Goal: Task Accomplishment & Management: Complete application form

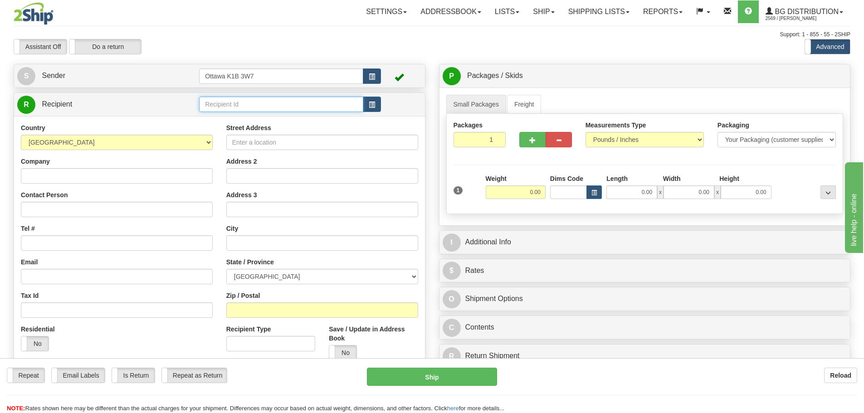
click at [253, 102] on input "text" at bounding box center [281, 104] width 164 height 15
type input "910629"
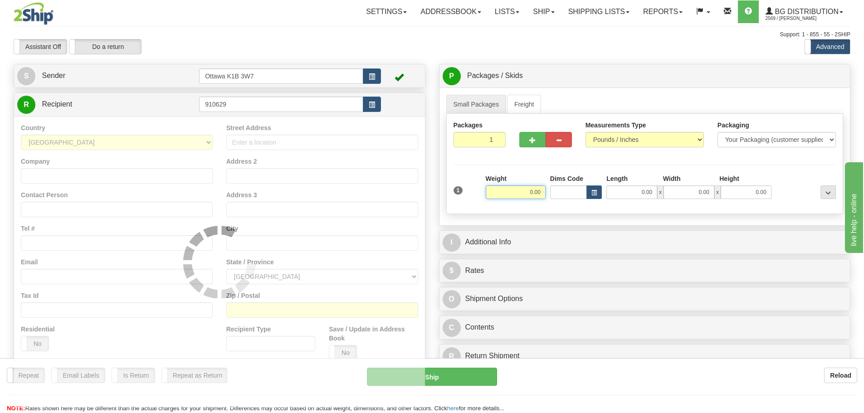
click at [394, 32] on div "Support: 1 - 855 - 55 - 2SHIP" at bounding box center [432, 35] width 837 height 8
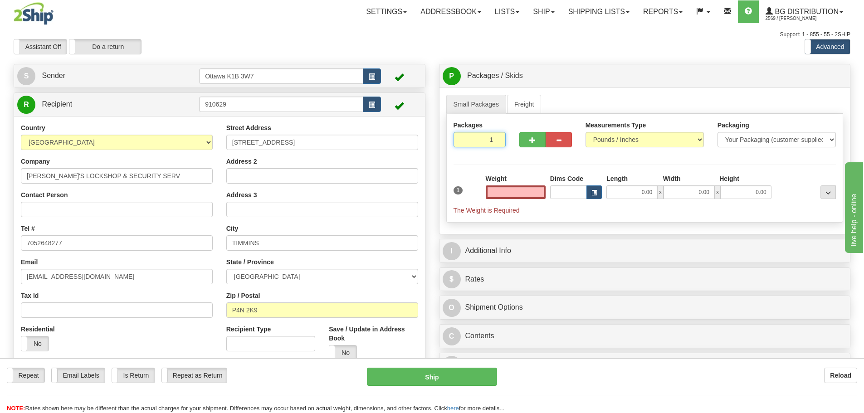
type input "0.00"
drag, startPoint x: 482, startPoint y: 142, endPoint x: 587, endPoint y: 197, distance: 119.5
click at [582, 189] on div "Packages 1 1 Measurements Type" at bounding box center [644, 168] width 397 height 109
type input "5"
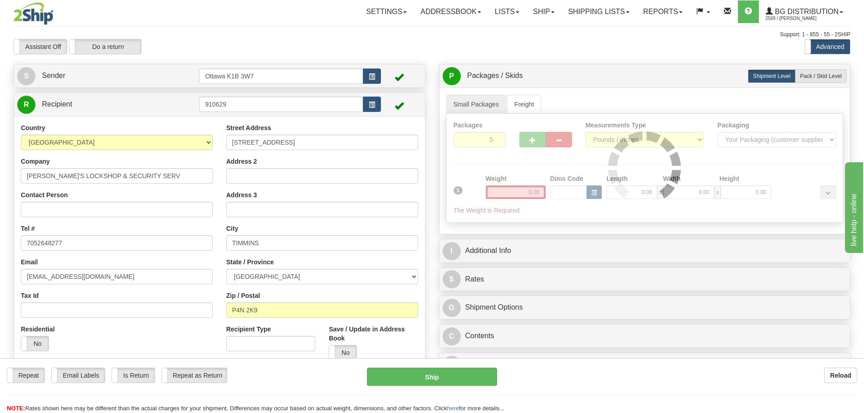
click at [511, 157] on div "Packages 5 1 Measurements Type" at bounding box center [644, 168] width 397 height 109
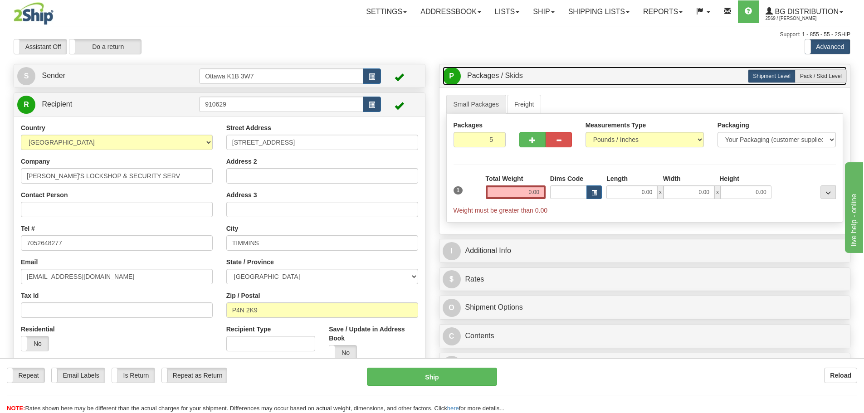
click at [799, 84] on link "P Packages / Skids 5 Packages - Weight: 0.00 Lbs 1 Skids - Weight: NaN Lbs" at bounding box center [645, 76] width 405 height 19
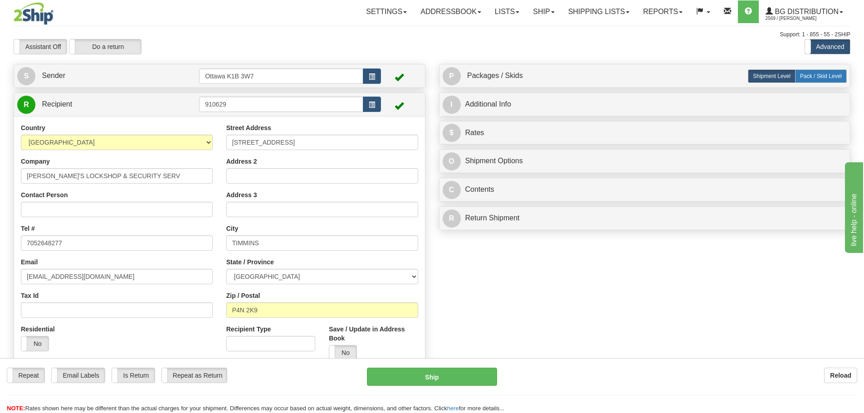
click at [807, 76] on span "Pack / Skid Level" at bounding box center [821, 76] width 42 height 6
radio input "true"
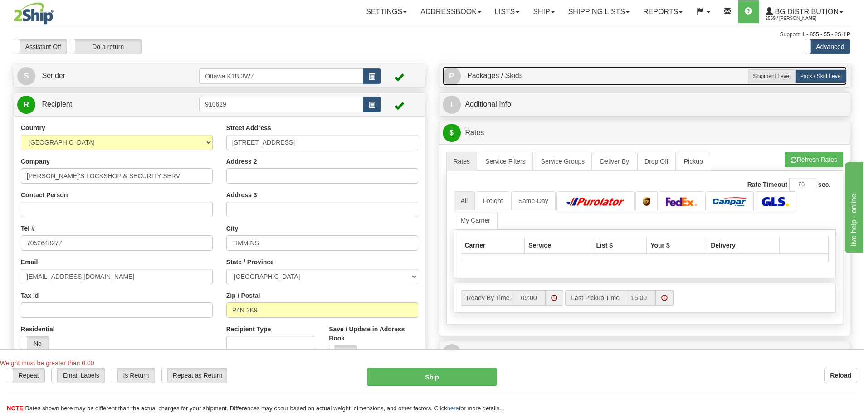
click at [551, 76] on link "P Packages / Skids 5 Packages - Weight: 0.00 Lbs 1 Skids - Weight: 0.00 Lbs" at bounding box center [645, 76] width 405 height 19
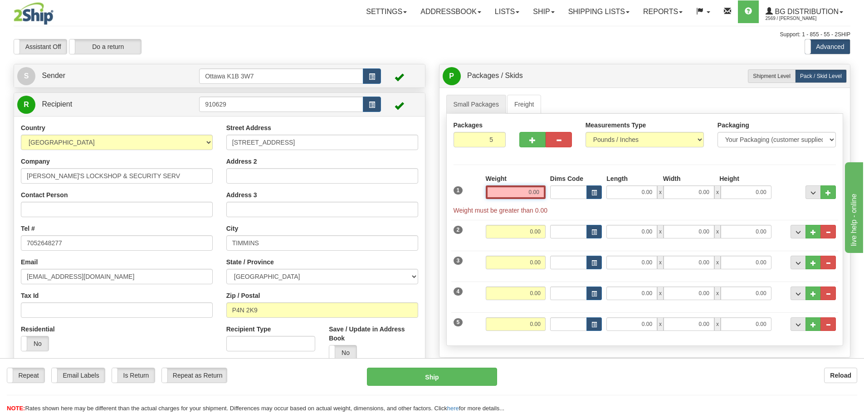
click at [526, 192] on input "0.00" at bounding box center [516, 193] width 60 height 14
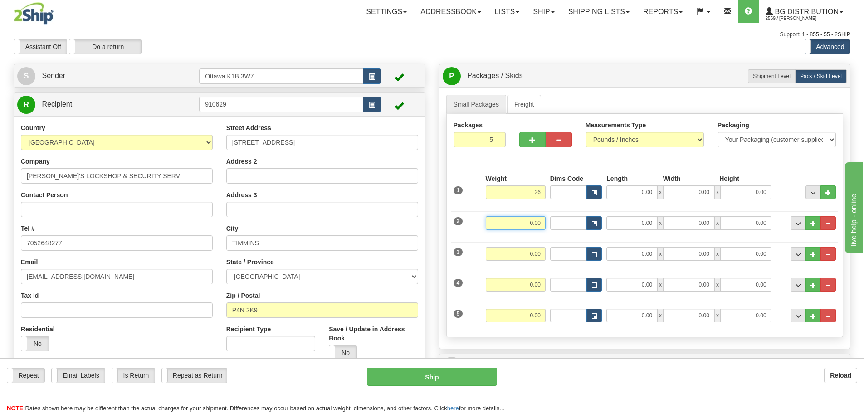
type input "26.00"
drag, startPoint x: 536, startPoint y: 225, endPoint x: 602, endPoint y: 238, distance: 67.8
click at [536, 225] on input "0.00" at bounding box center [516, 223] width 60 height 14
type input "37.00"
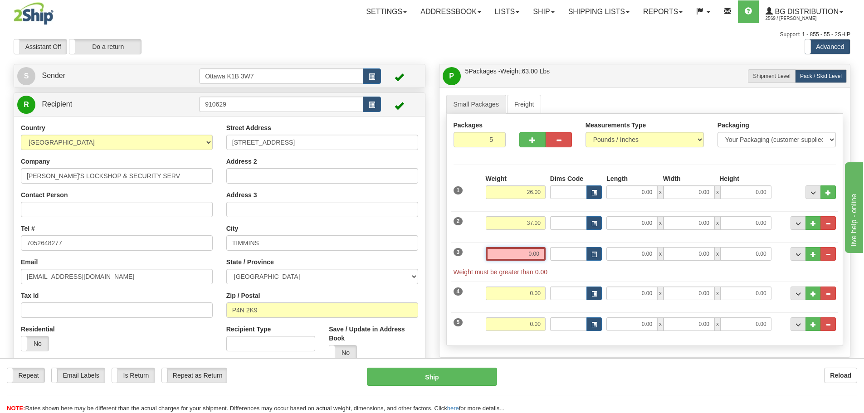
click at [541, 255] on input "0.00" at bounding box center [516, 254] width 60 height 14
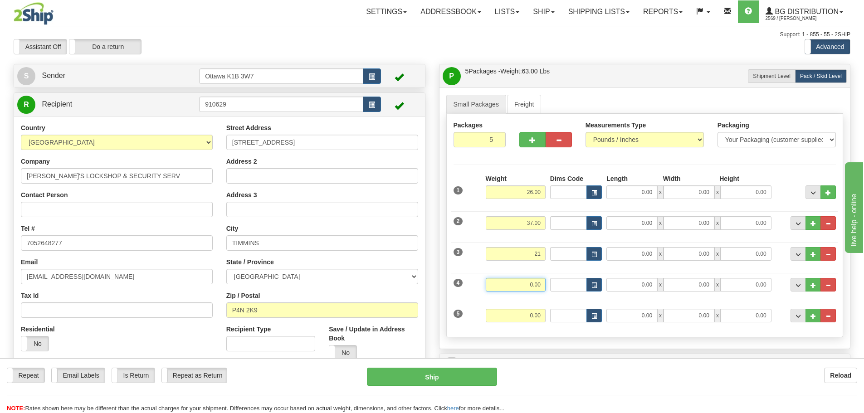
type input "21.00"
click at [538, 280] on input "0.00" at bounding box center [516, 285] width 60 height 14
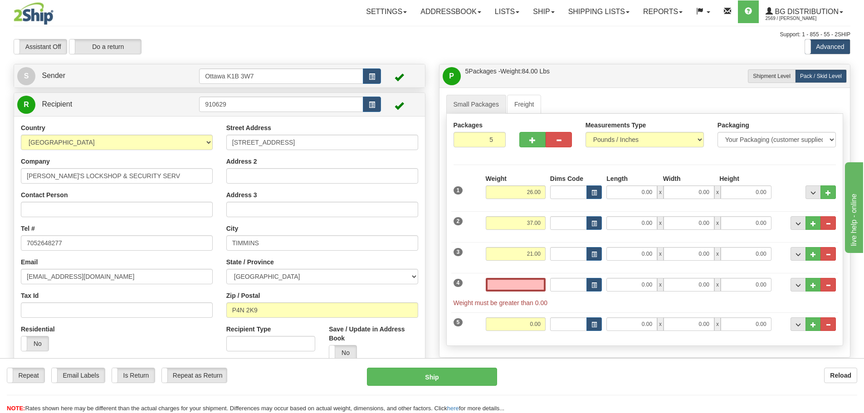
type input "0.00"
click at [518, 282] on input "0.00" at bounding box center [516, 285] width 60 height 14
type input "0.00"
click at [630, 257] on input "0.00" at bounding box center [631, 254] width 51 height 14
type input "51.50"
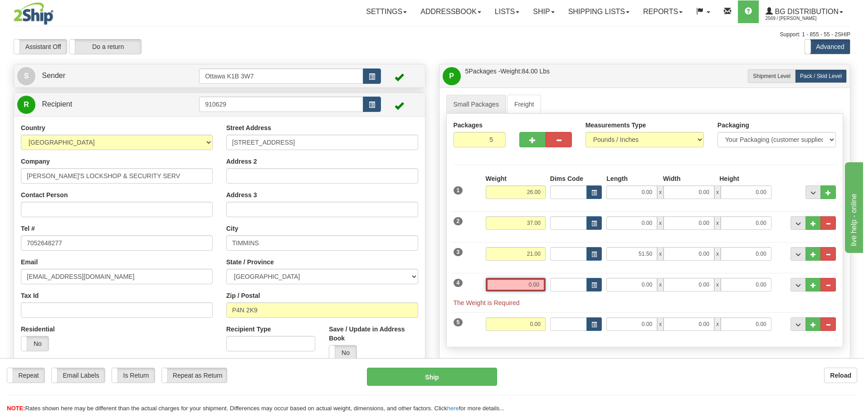
click at [513, 282] on input "0.00" at bounding box center [516, 285] width 60 height 14
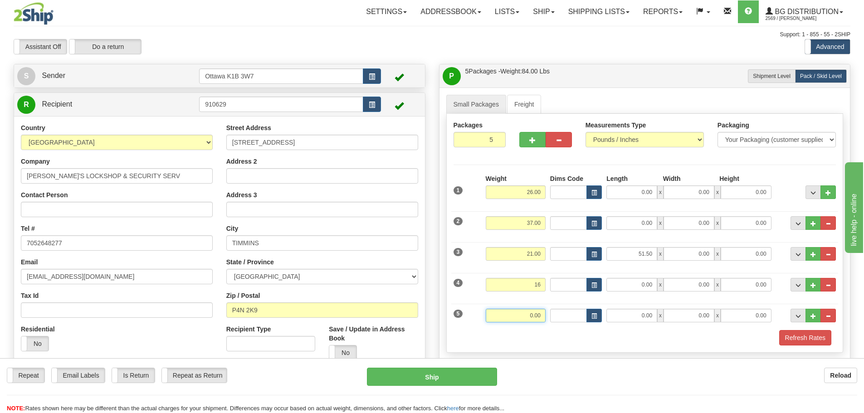
type input "16.00"
click at [519, 311] on input "0.00" at bounding box center [516, 316] width 60 height 14
type input "23.00"
click at [649, 345] on div "Refresh Rates" at bounding box center [644, 337] width 387 height 15
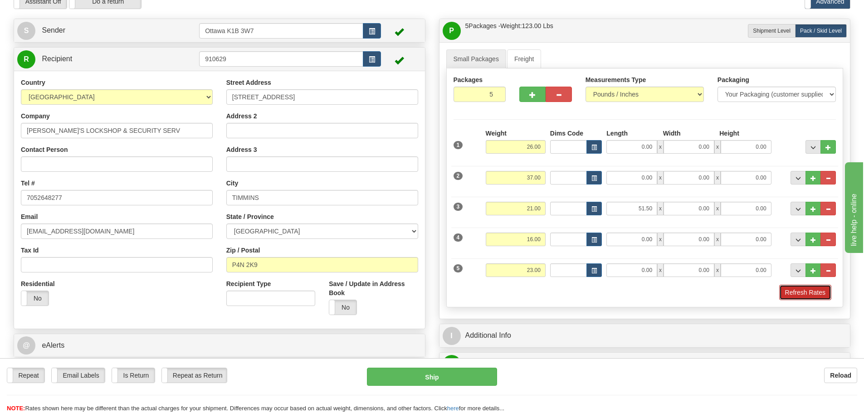
click at [800, 288] on button "Refresh Rates" at bounding box center [805, 292] width 52 height 15
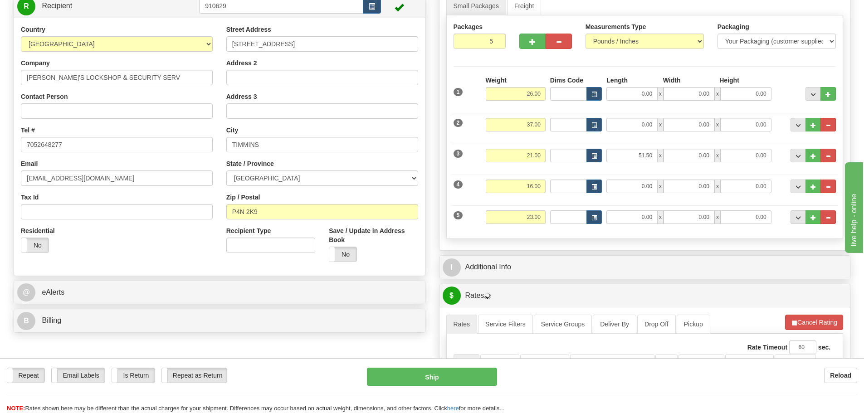
scroll to position [181, 0]
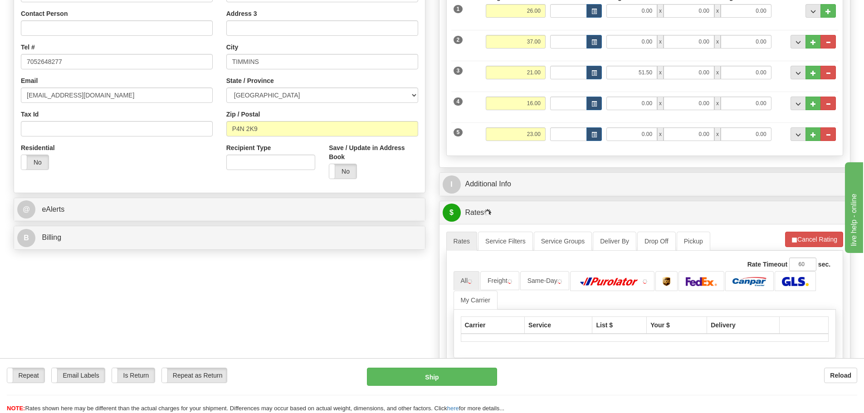
click at [538, 173] on div "I Additional Info" at bounding box center [645, 184] width 411 height 23
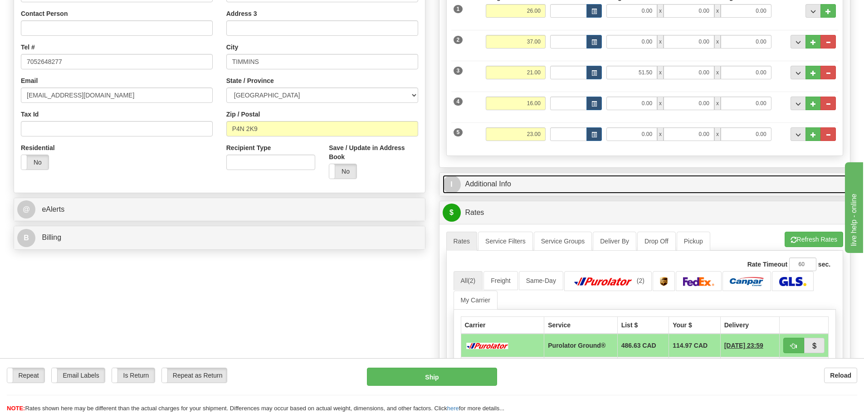
click at [536, 184] on link "I Additional Info" at bounding box center [645, 184] width 405 height 19
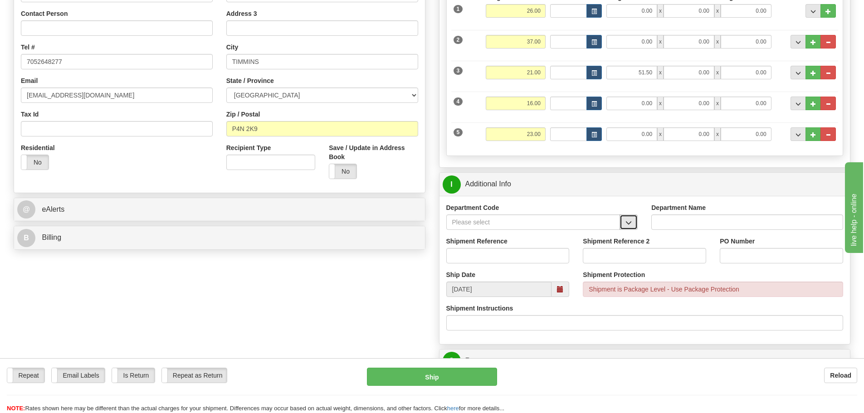
click at [631, 221] on span "button" at bounding box center [629, 223] width 6 height 6
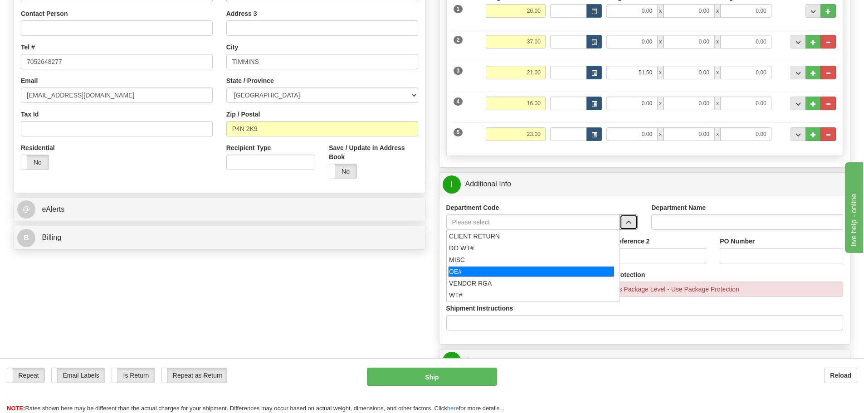
click at [488, 271] on div "OE#" at bounding box center [531, 272] width 165 height 10
type input "OE#"
type input "ORDERS"
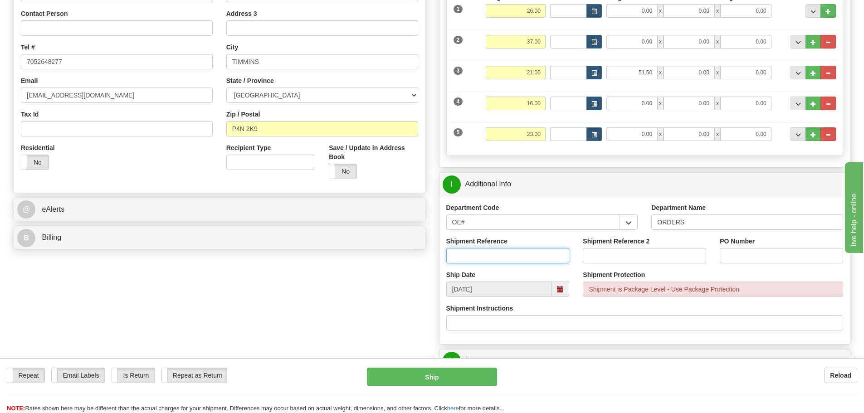
click at [487, 260] on input "Shipment Reference" at bounding box center [507, 255] width 123 height 15
type input "10203126-00"
click at [619, 260] on input "Shipment Reference 2" at bounding box center [644, 255] width 123 height 15
type input "10203562-00"
click at [743, 251] on input "PO Number" at bounding box center [781, 255] width 123 height 15
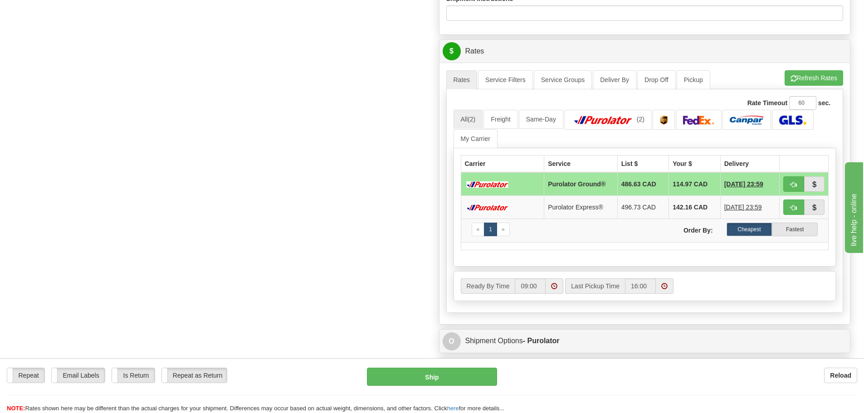
scroll to position [499, 0]
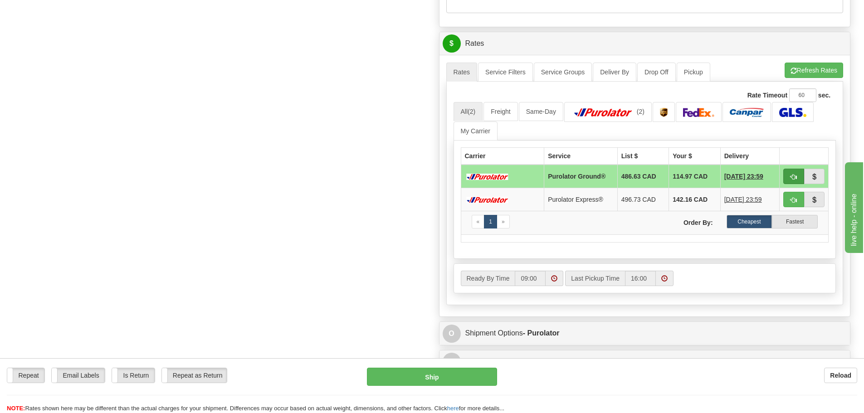
type input "251593"
click at [792, 174] on span "button" at bounding box center [794, 177] width 6 height 6
type input "260"
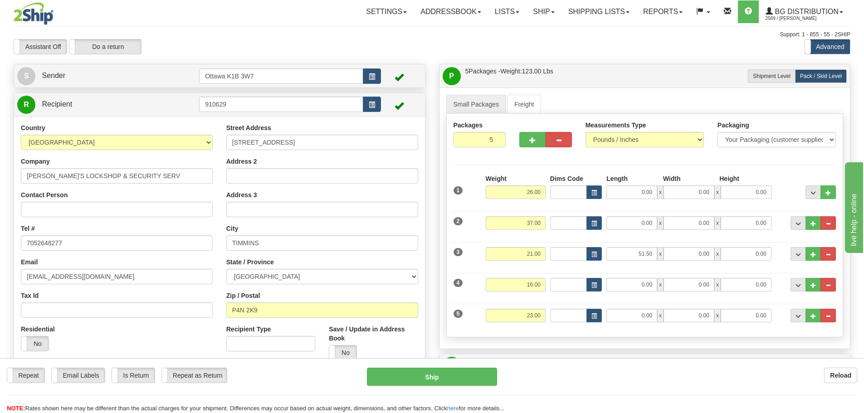
scroll to position [45, 0]
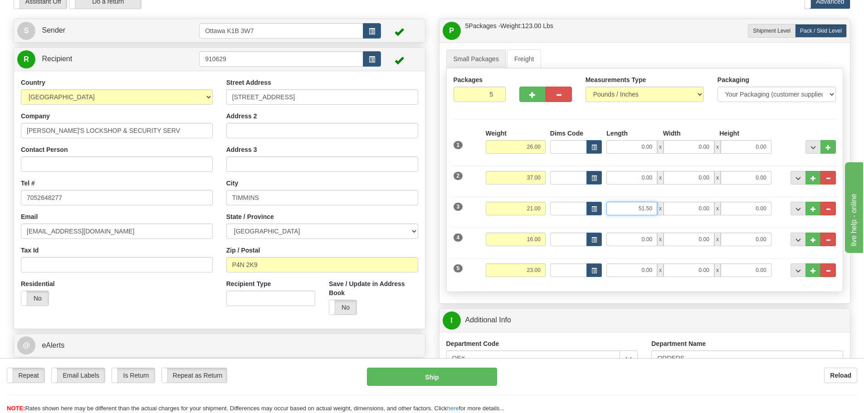
drag, startPoint x: 622, startPoint y: 210, endPoint x: 777, endPoint y: 233, distance: 156.7
click at [719, 218] on div "3 Weight 21.00 Dims Code Length Width Height" at bounding box center [644, 207] width 387 height 30
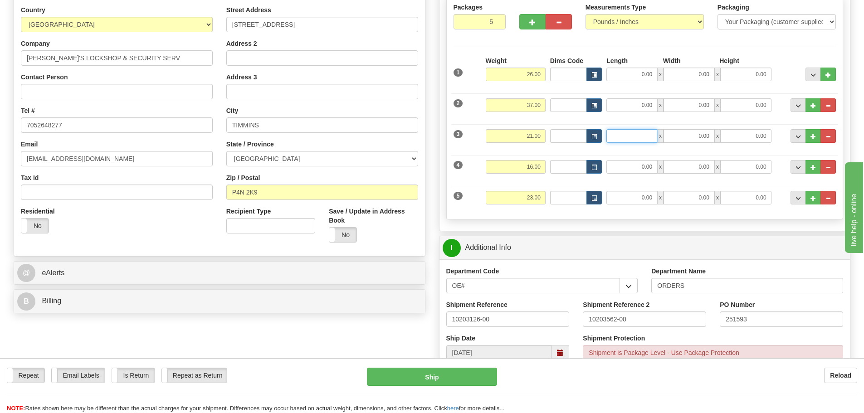
scroll to position [272, 0]
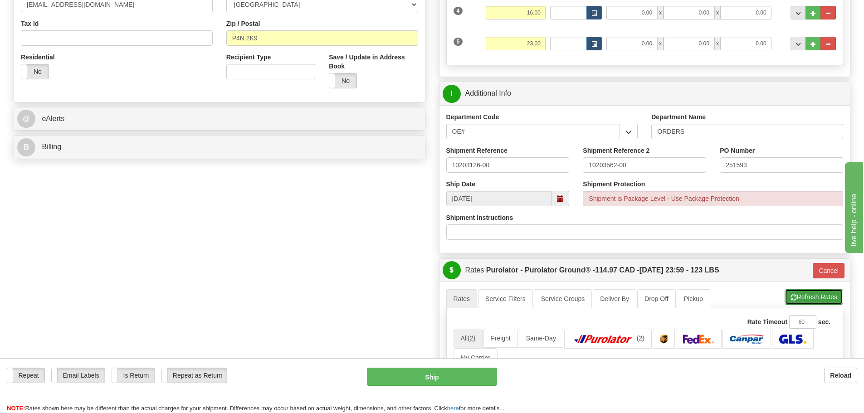
type input "0.00"
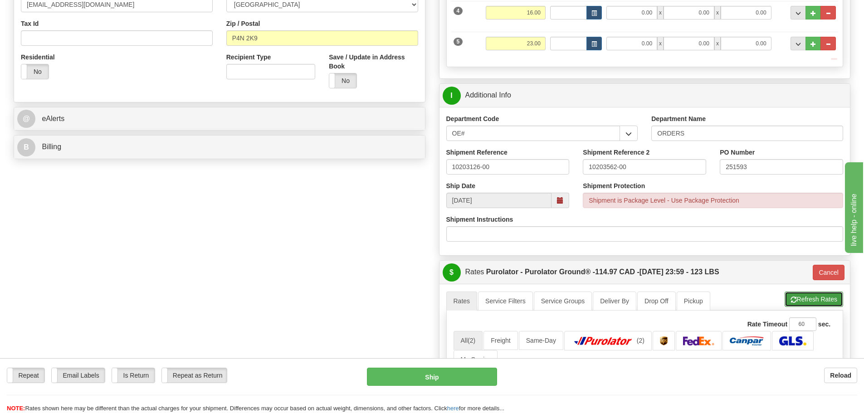
click at [806, 295] on div "A change has been made which could impact your rate estimate. To ensure the est…" at bounding box center [644, 412] width 397 height 243
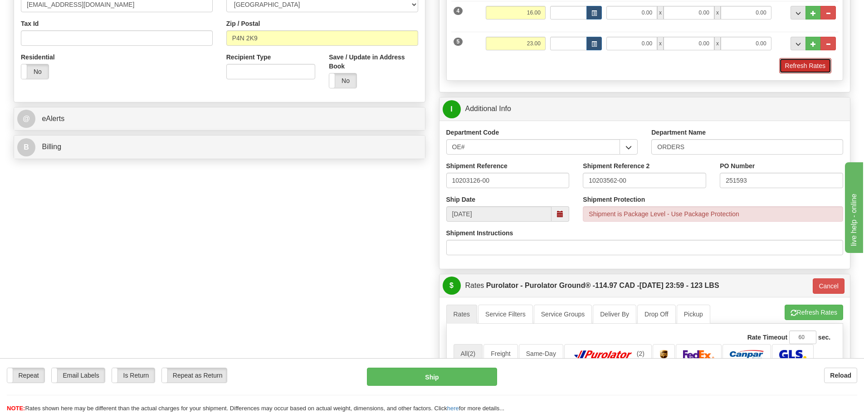
click at [803, 68] on button "Refresh Rates" at bounding box center [805, 65] width 52 height 15
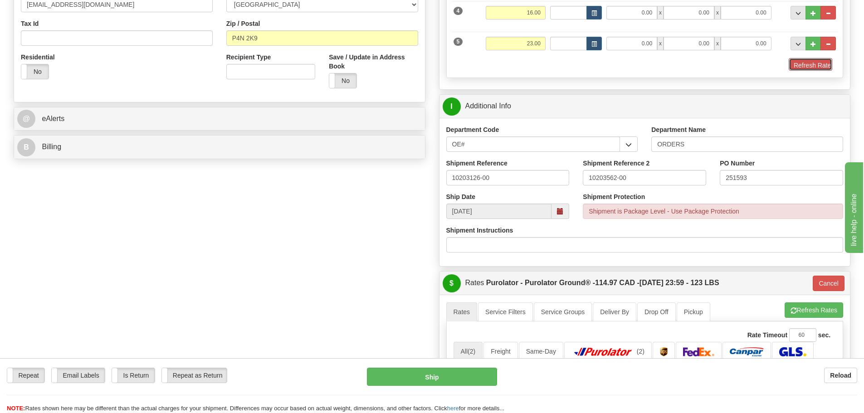
type input "260"
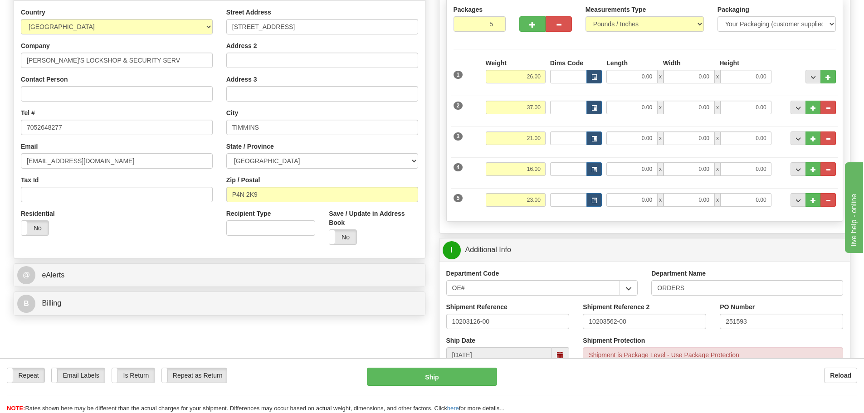
scroll to position [91, 0]
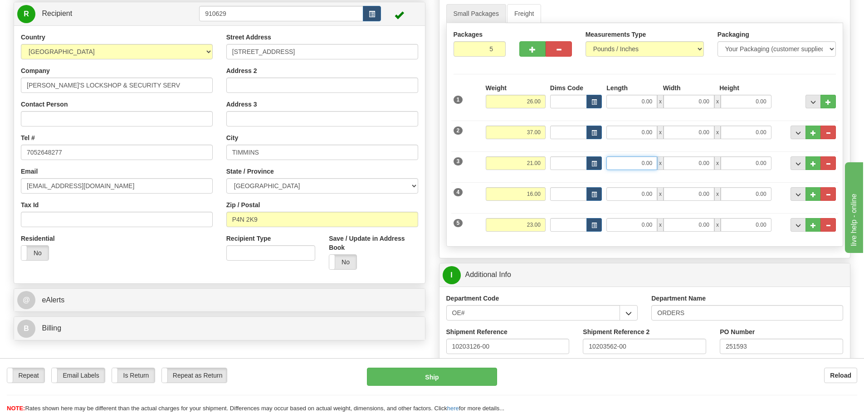
click at [621, 168] on input "0.00" at bounding box center [631, 163] width 51 height 14
paste input "51.50"
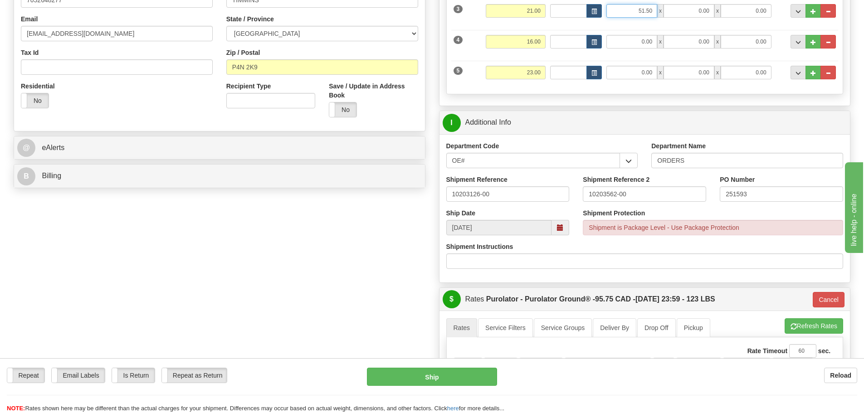
scroll to position [272, 0]
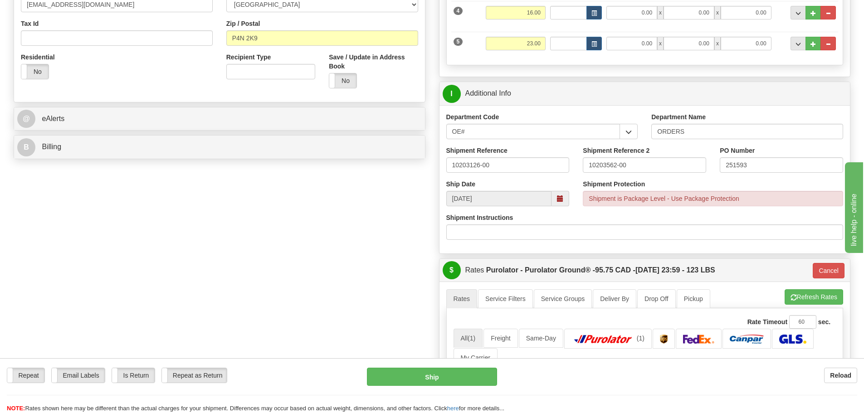
type input "51.50"
click at [425, 240] on div "Create a label for the return Create Pickup Without Label S" at bounding box center [432, 202] width 851 height 820
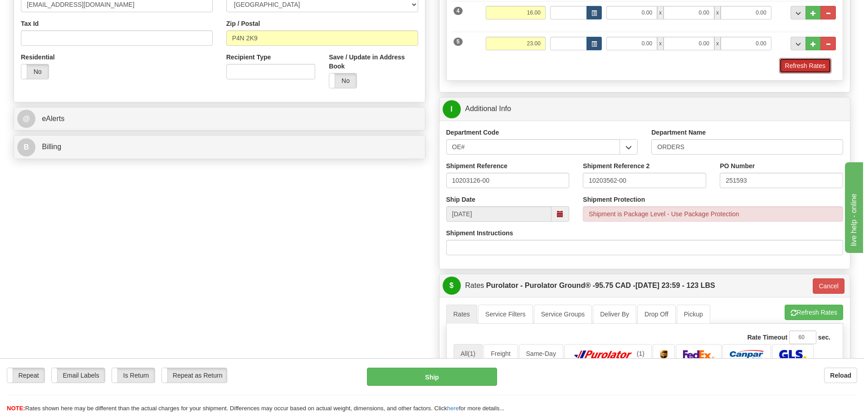
click at [828, 65] on button "Refresh Rates" at bounding box center [805, 65] width 52 height 15
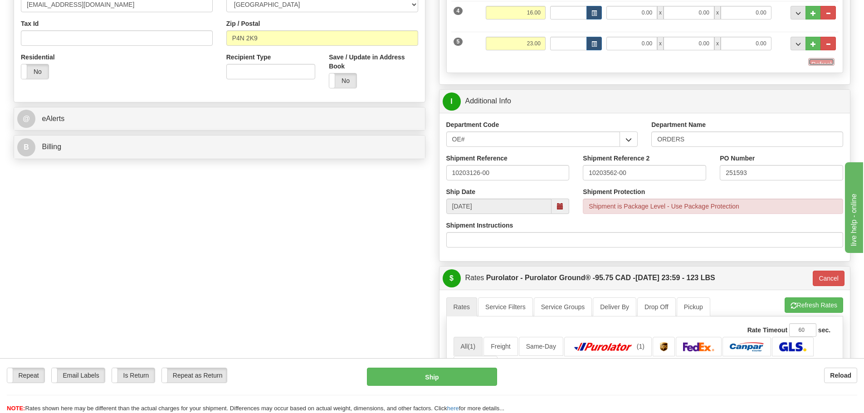
type input "260"
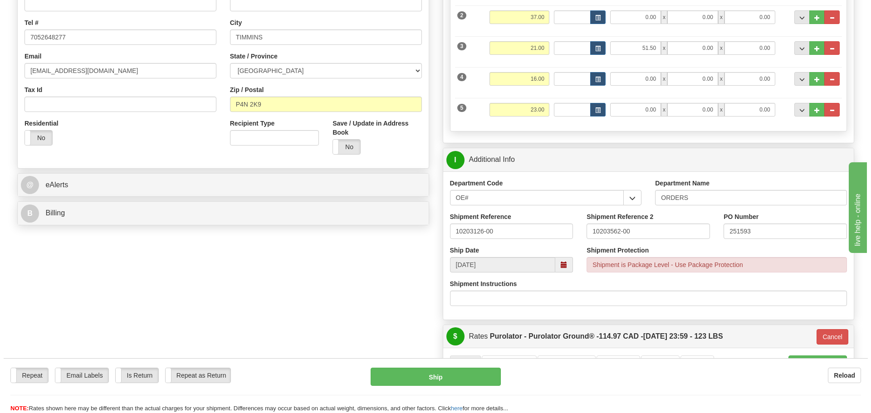
scroll to position [227, 0]
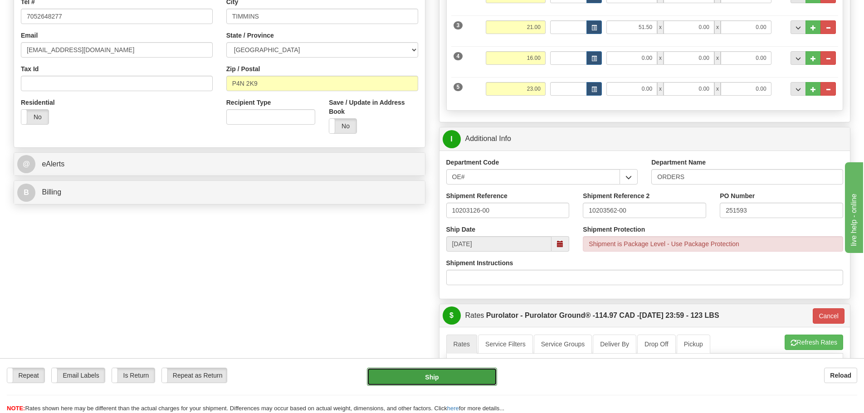
click at [408, 380] on button "Ship" at bounding box center [432, 377] width 130 height 18
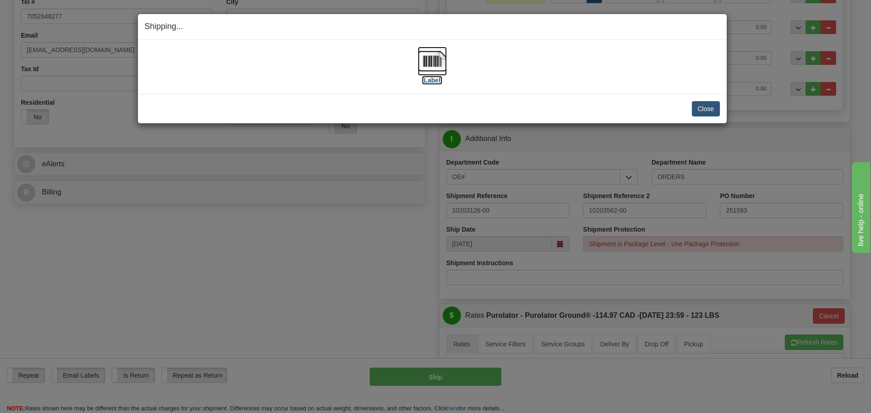
click at [438, 78] on label "[Label]" at bounding box center [432, 80] width 21 height 9
click at [709, 113] on button "Close" at bounding box center [706, 108] width 28 height 15
